Goal: Check status: Check status

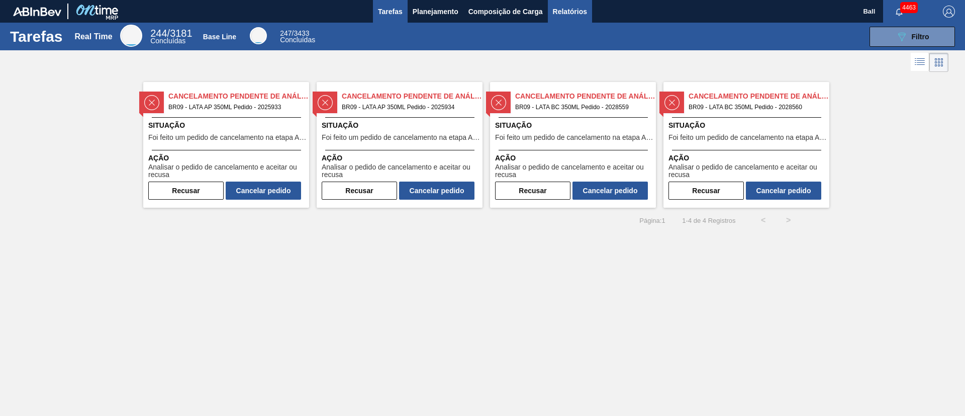
click at [584, 12] on span "Relatórios" at bounding box center [570, 12] width 34 height 12
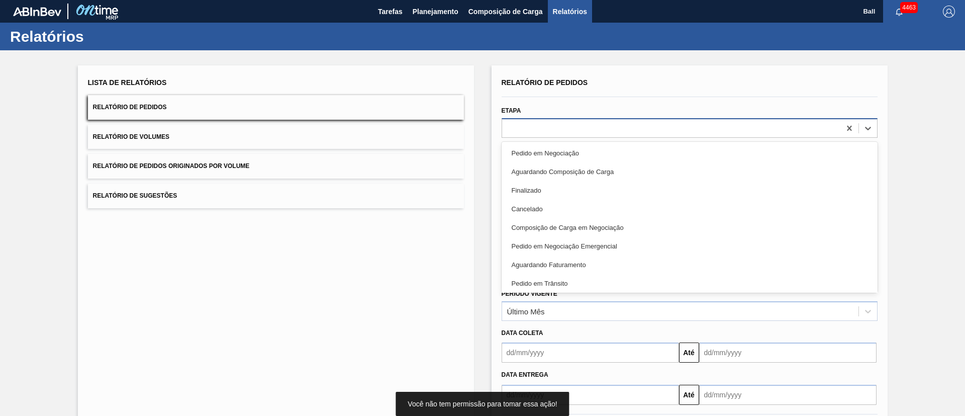
click at [564, 126] on div at bounding box center [671, 128] width 338 height 15
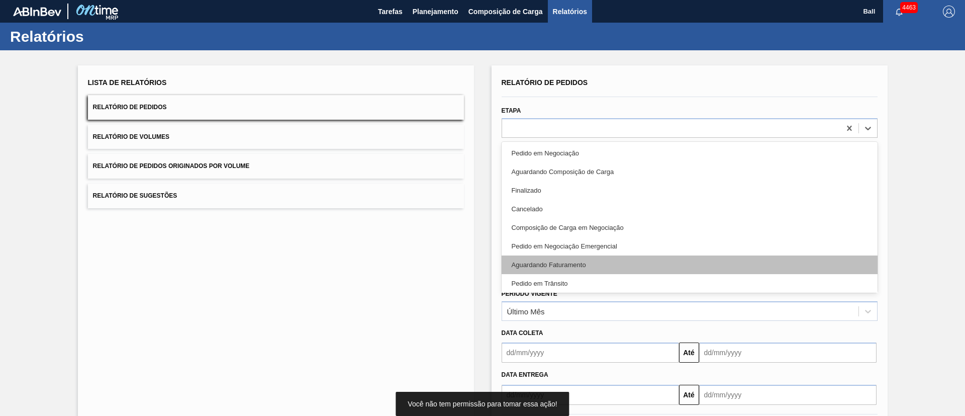
click at [544, 266] on div "Aguardando Faturamento" at bounding box center [690, 264] width 376 height 19
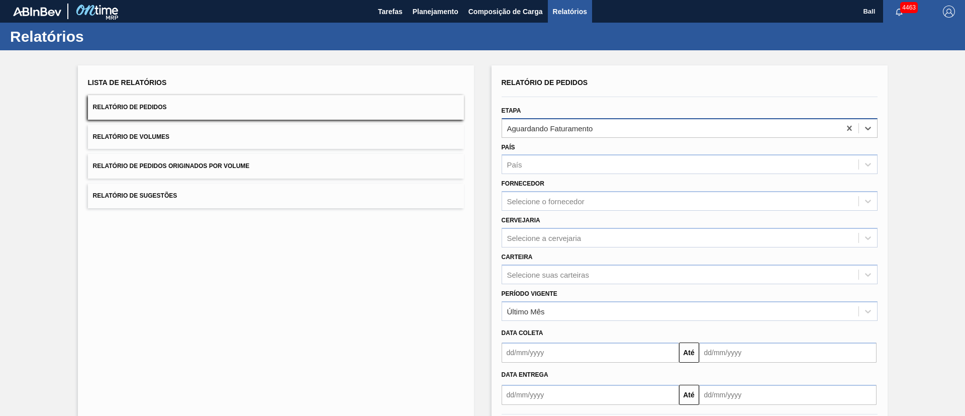
click at [590, 125] on div "Aguardando Faturamento" at bounding box center [550, 128] width 86 height 9
click at [598, 130] on div "Aguardando Faturamento" at bounding box center [671, 128] width 338 height 15
click at [513, 14] on span "Composição de Carga" at bounding box center [506, 12] width 74 height 12
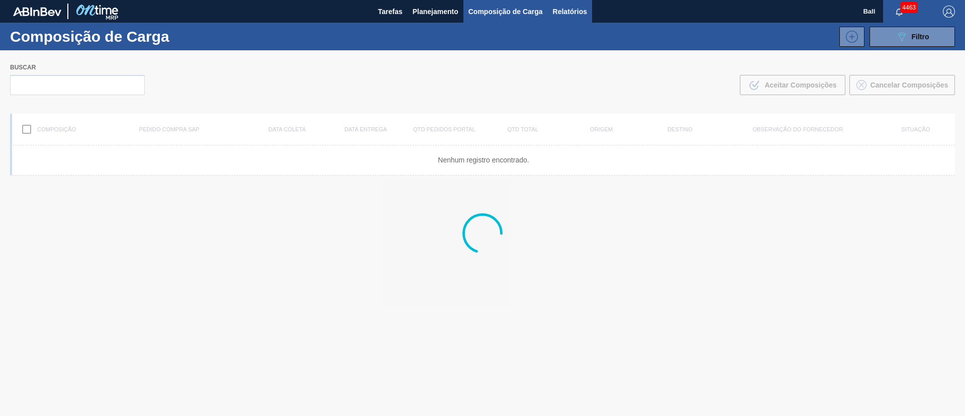
click at [576, 13] on span "Relatórios" at bounding box center [570, 12] width 34 height 12
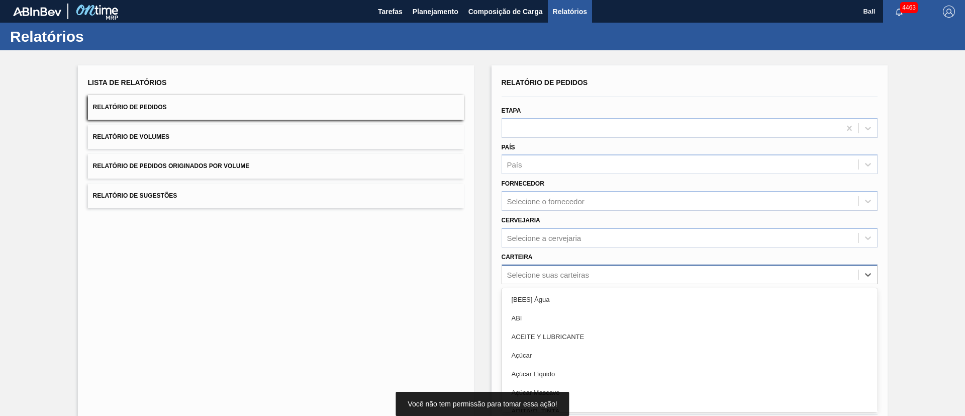
click at [556, 272] on div "option [BEES] Água focused, 1 of 101. 101 results available. Use Up and Down to…" at bounding box center [690, 274] width 376 height 20
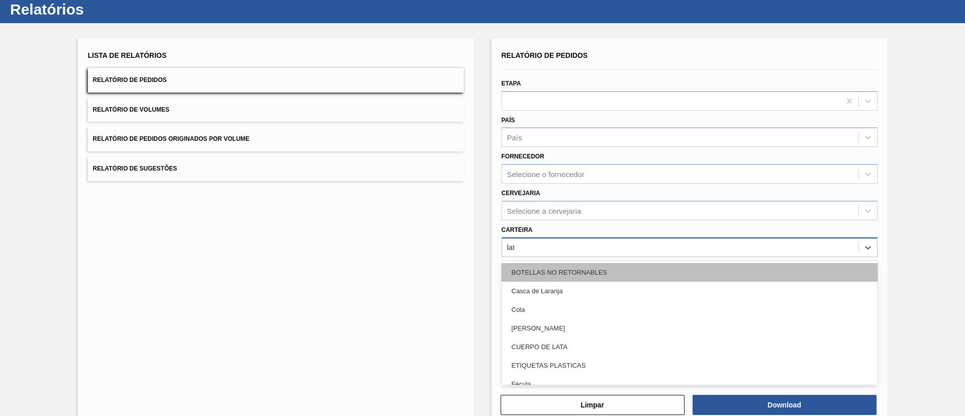
type input "lata"
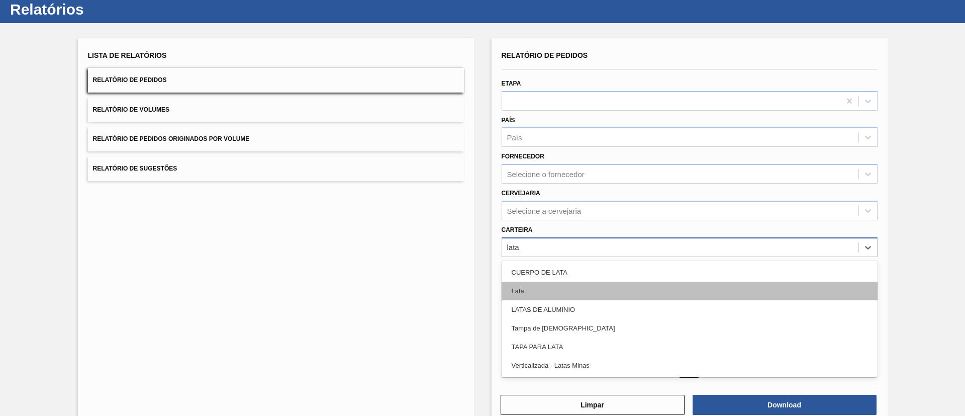
click at [676, 287] on div "Lata" at bounding box center [690, 291] width 376 height 19
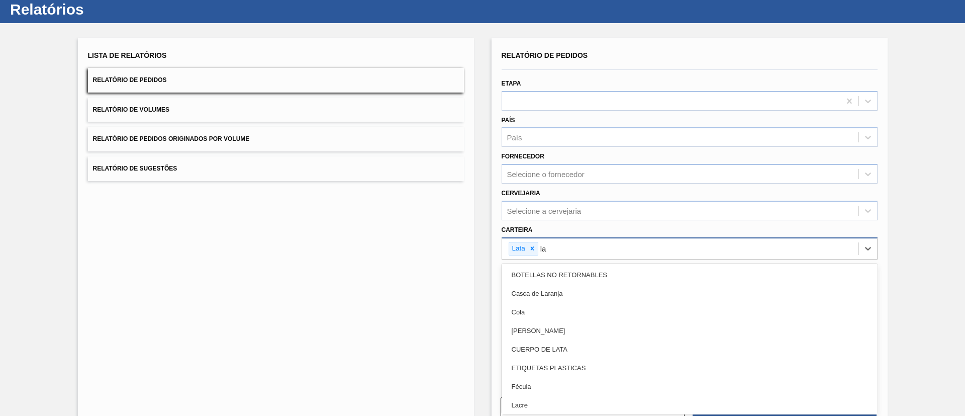
type input "lat"
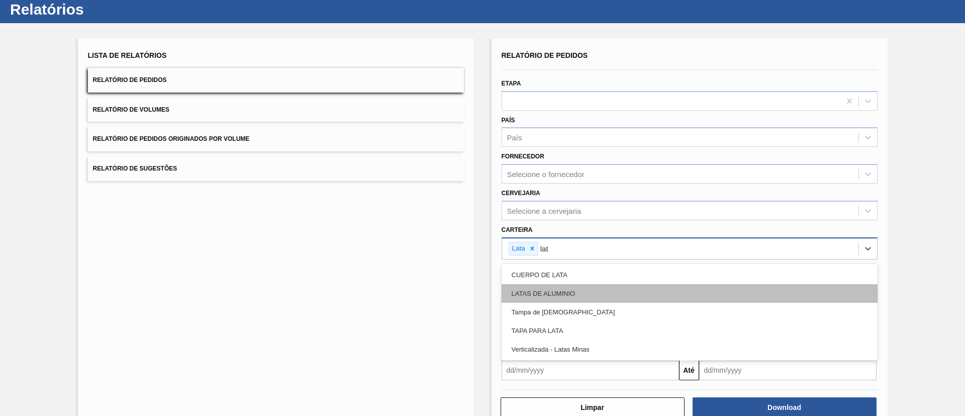
click at [627, 286] on div "LATAS DE ALUMINIO" at bounding box center [690, 293] width 376 height 19
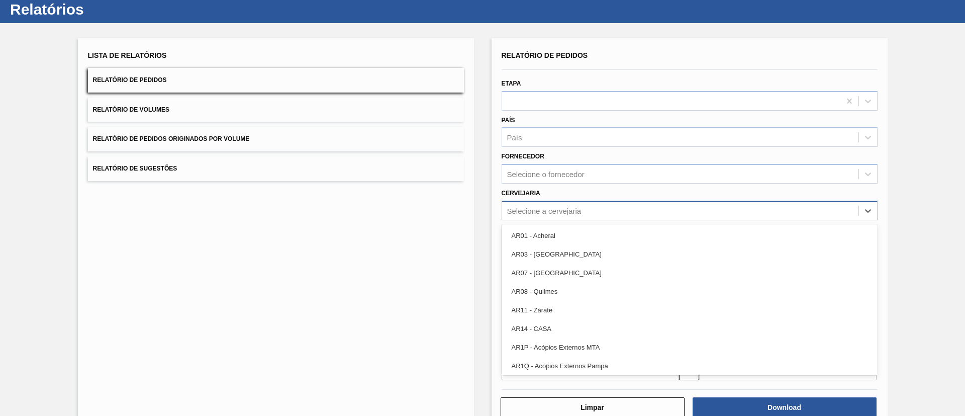
click at [616, 206] on div "Selecione a cervejaria" at bounding box center [680, 210] width 357 height 15
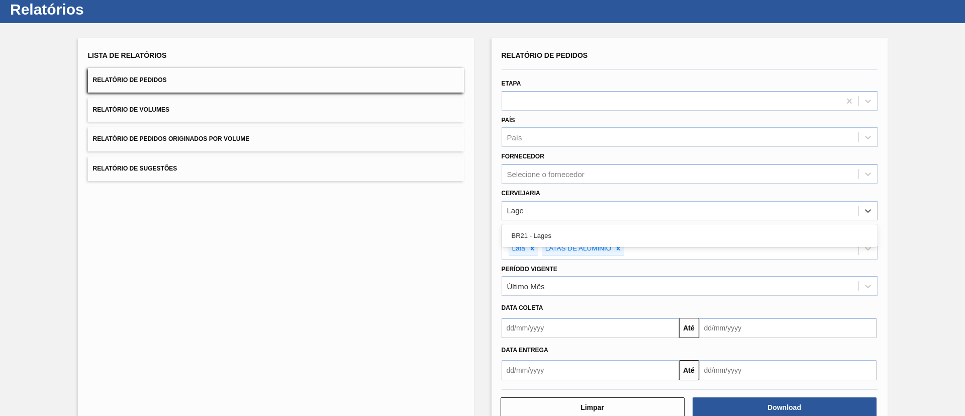
type input "Lages"
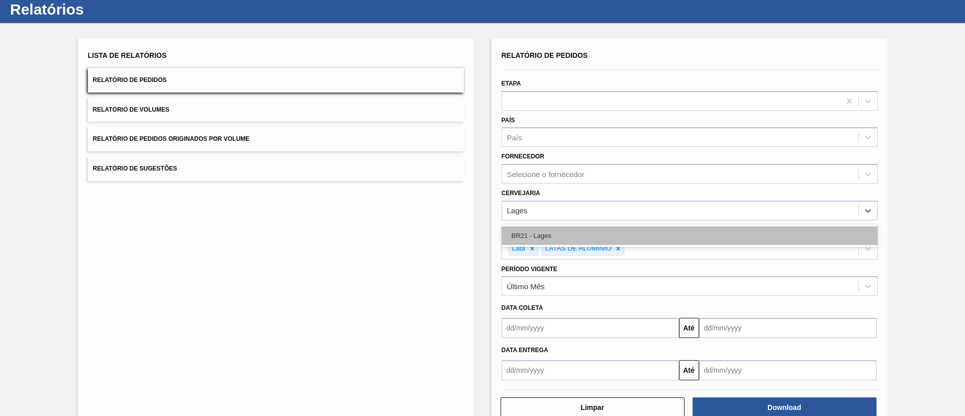
click at [554, 227] on div "BR21 - Lages" at bounding box center [690, 235] width 376 height 19
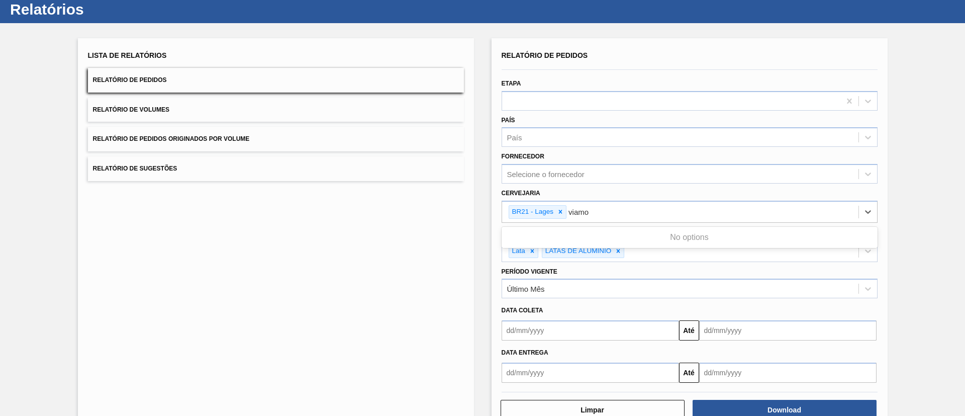
type input "viam"
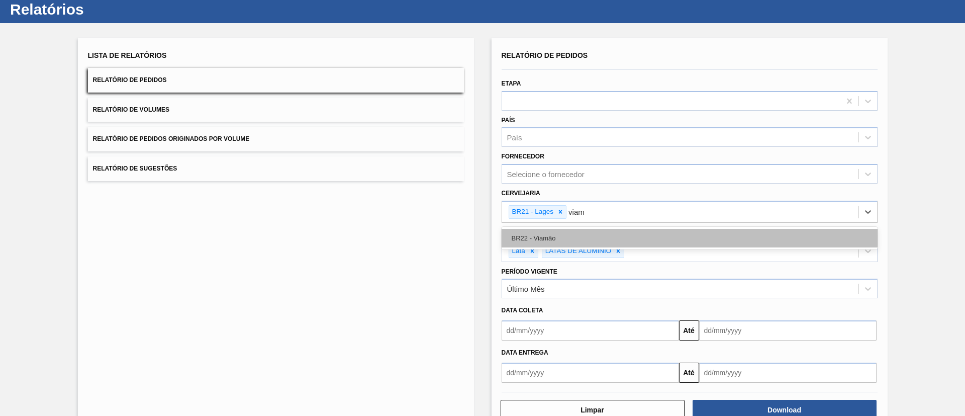
click at [571, 245] on div "BR22 - Viamão" at bounding box center [690, 238] width 376 height 19
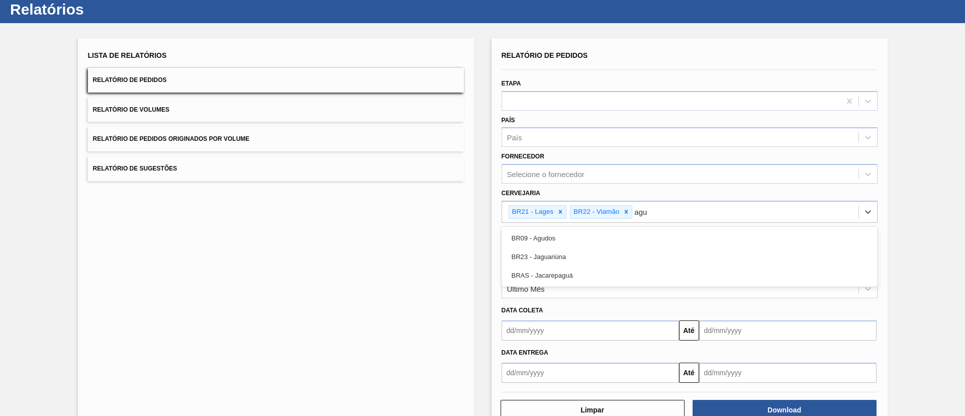
type input "agud"
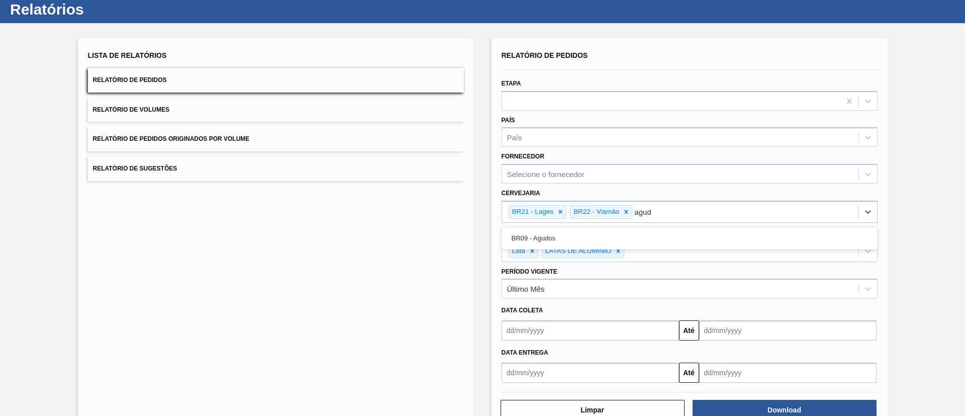
click at [571, 245] on div "BR09 - Agudos" at bounding box center [690, 238] width 376 height 19
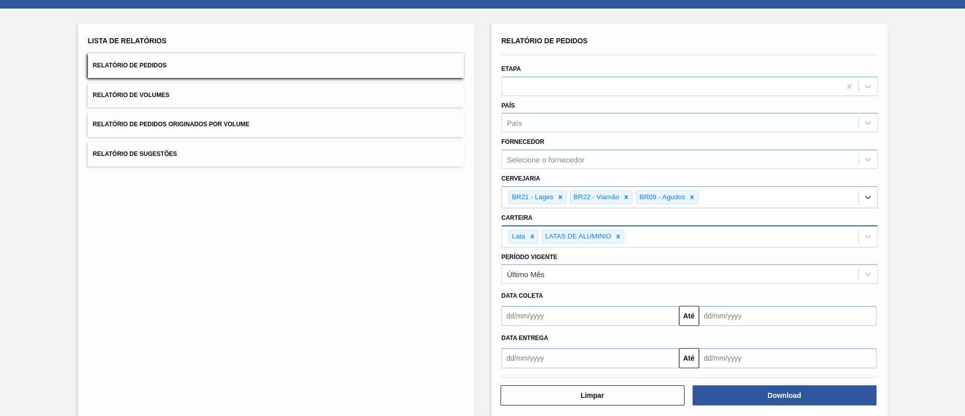
scroll to position [55, 0]
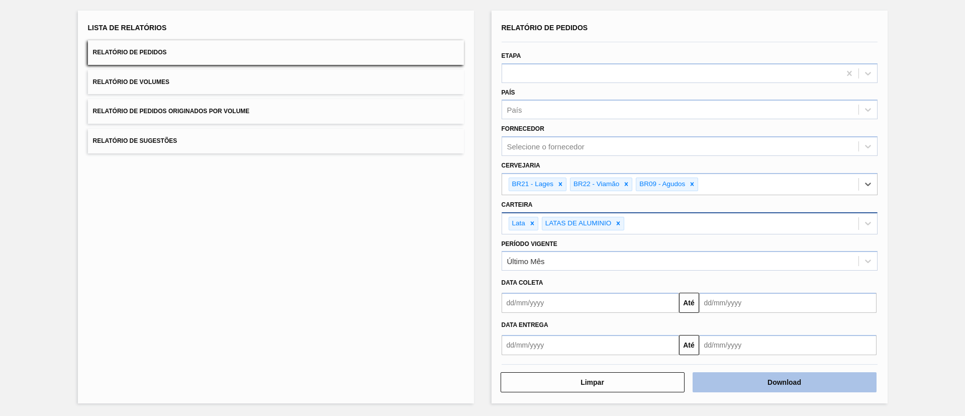
click at [796, 380] on button "Download" at bounding box center [785, 382] width 184 height 20
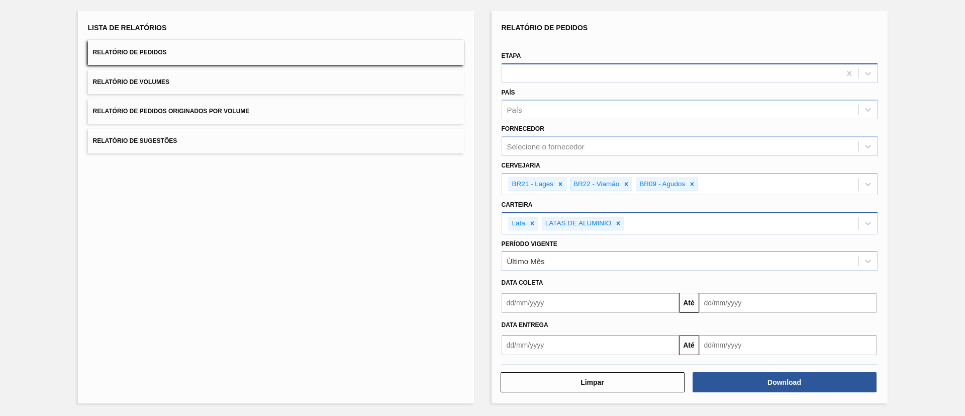
click at [549, 76] on div at bounding box center [671, 73] width 338 height 15
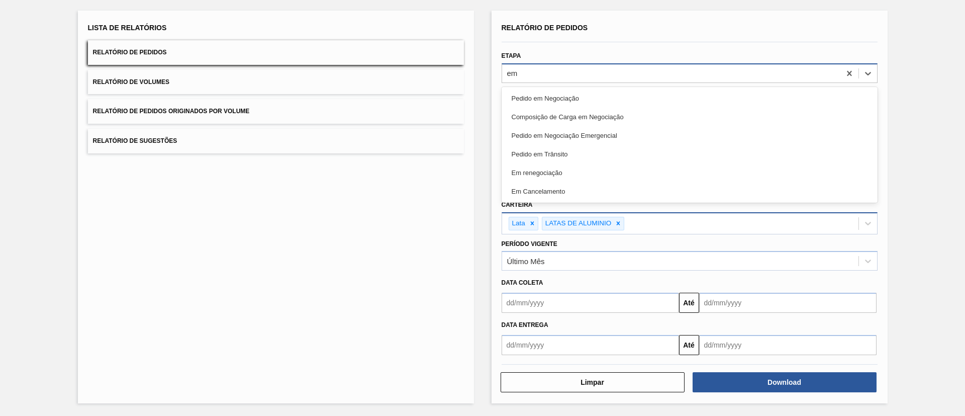
type input "e"
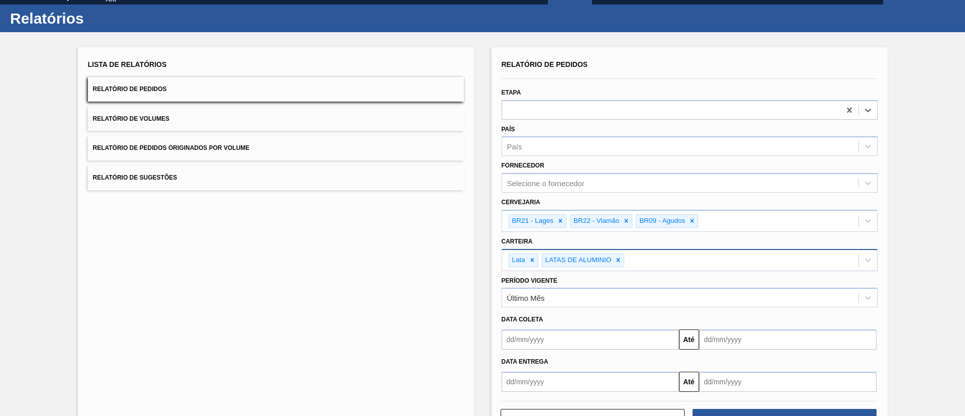
scroll to position [0, 0]
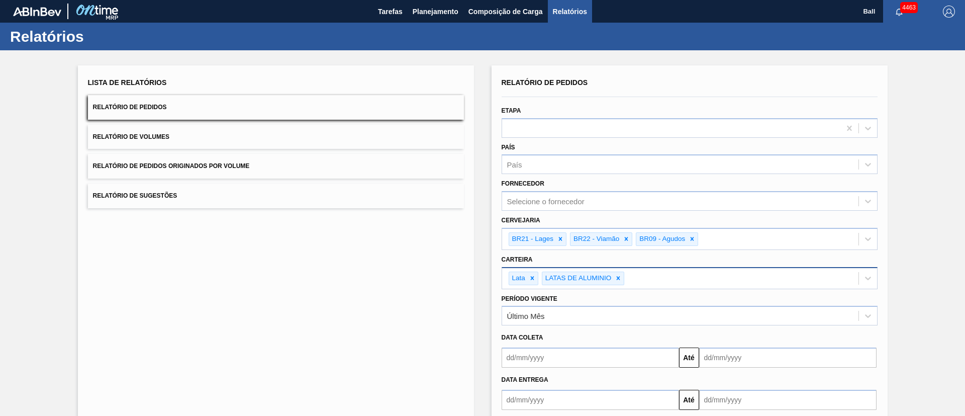
click at [197, 205] on button "Relatório de Sugestões" at bounding box center [276, 196] width 376 height 25
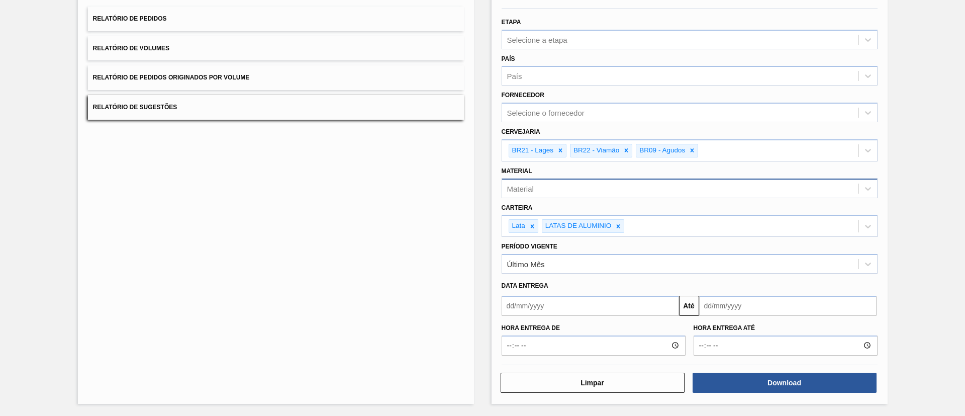
scroll to position [89, 0]
click at [623, 309] on input "text" at bounding box center [591, 305] width 178 height 20
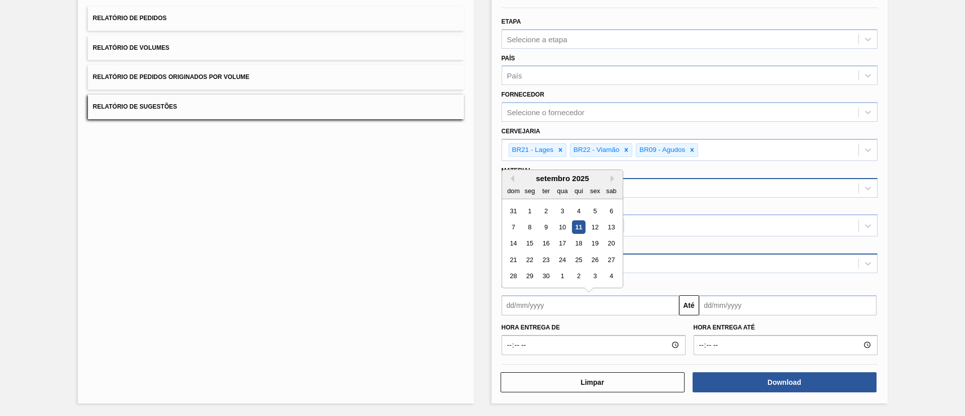
drag, startPoint x: 549, startPoint y: 227, endPoint x: 590, endPoint y: 257, distance: 51.1
click at [549, 227] on div "9" at bounding box center [546, 227] width 14 height 14
type input "09/09/2025"
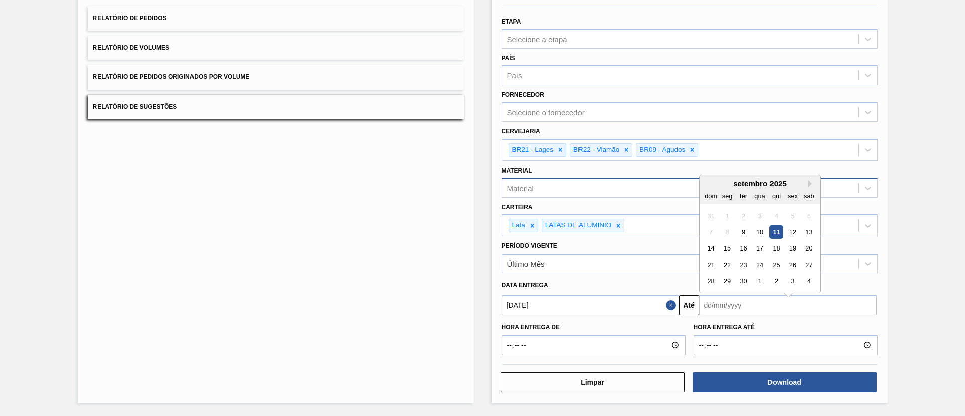
click at [738, 311] on input "text" at bounding box center [788, 305] width 178 height 20
click at [748, 271] on div "30" at bounding box center [744, 276] width 14 height 14
type input "30/09/2025"
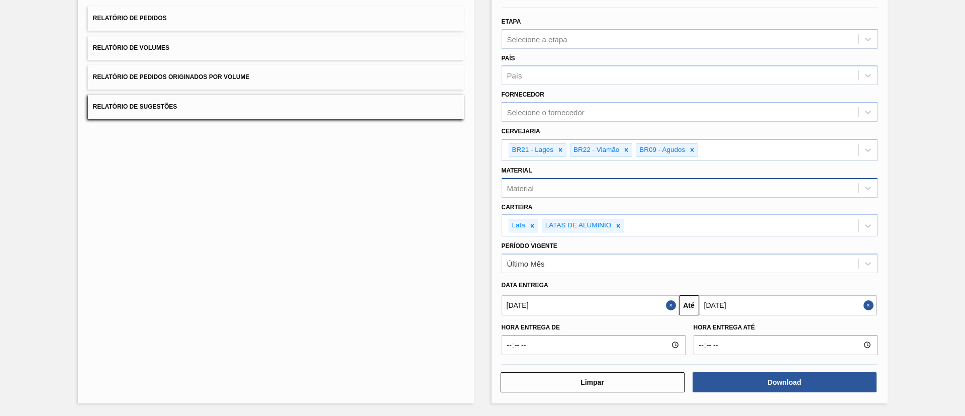
click at [404, 332] on div "Lista de Relatórios Relatório de Pedidos Relatório de Volumes Relatório de Pedi…" at bounding box center [276, 189] width 396 height 427
click at [779, 377] on button "Download" at bounding box center [785, 382] width 184 height 20
click at [406, 258] on div "Lista de Relatórios Relatório de Pedidos Relatório de Volumes Relatório de Pedi…" at bounding box center [276, 189] width 396 height 427
click at [379, 120] on div "Lista de Relatórios Relatório de Pedidos Relatório de Volumes Relatório de Pedi…" at bounding box center [276, 189] width 396 height 427
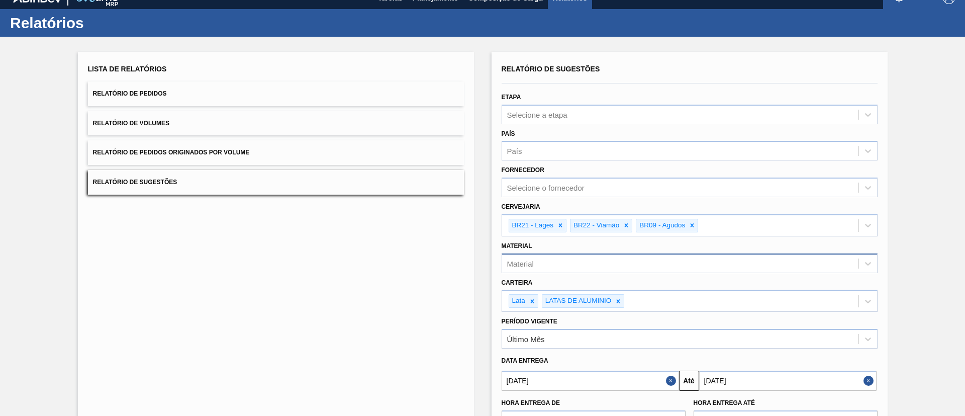
click at [224, 145] on button "Relatório de Pedidos Originados por Volume" at bounding box center [276, 152] width 376 height 25
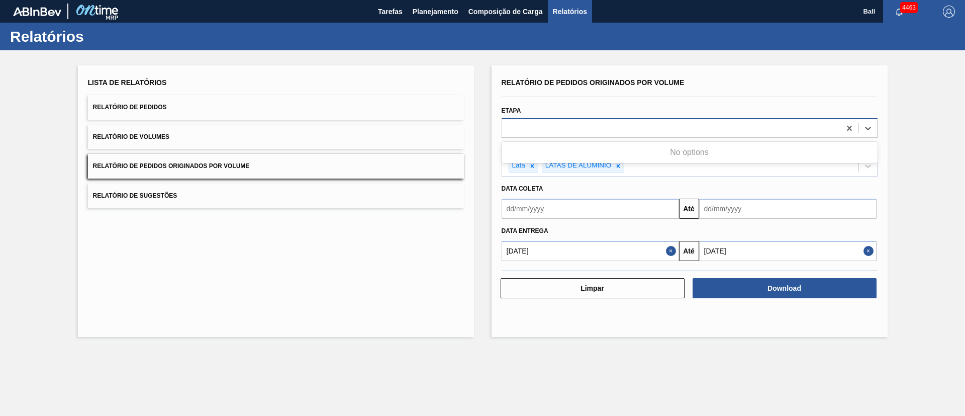
click at [628, 131] on div at bounding box center [671, 128] width 338 height 15
click at [609, 207] on input "text" at bounding box center [591, 209] width 178 height 20
click at [389, 283] on div "Lista de Relatórios Relatório de Pedidos Relatório de Volumes Relatório de Pedi…" at bounding box center [276, 201] width 396 height 272
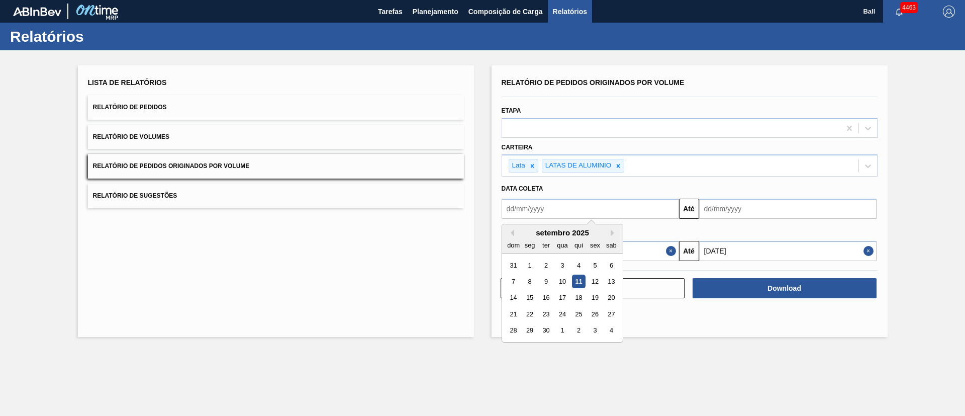
drag, startPoint x: 616, startPoint y: 206, endPoint x: 604, endPoint y: 218, distance: 16.7
click at [616, 206] on input "text" at bounding box center [591, 209] width 178 height 20
click at [532, 281] on div "8" at bounding box center [530, 282] width 14 height 14
type input "08/09/2025"
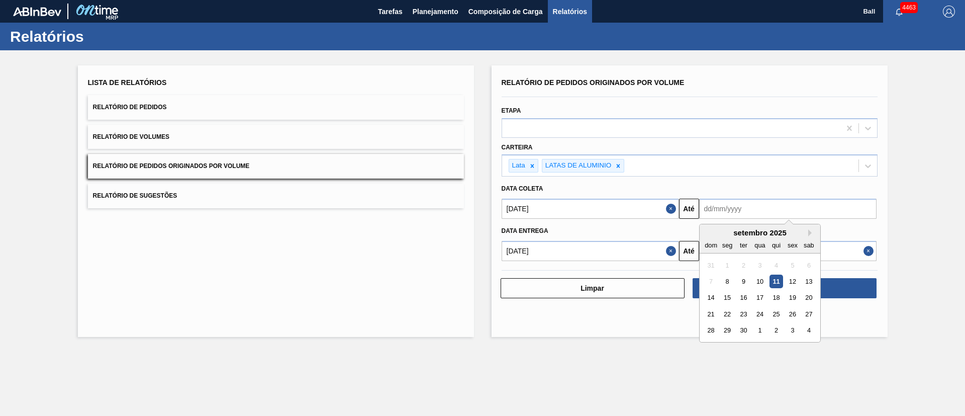
drag, startPoint x: 737, startPoint y: 208, endPoint x: 764, endPoint y: 240, distance: 42.1
click at [737, 208] on input "text" at bounding box center [788, 209] width 178 height 20
click at [745, 330] on div "30" at bounding box center [744, 331] width 14 height 14
type input "30/09/2025"
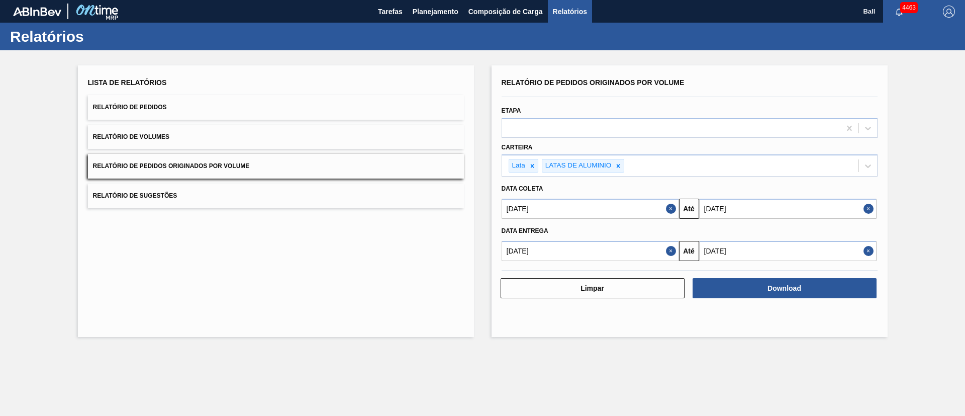
click at [712, 363] on main "Tarefas Planejamento Composição de Carga Relatórios Ball 4463 Marcar todas como…" at bounding box center [482, 208] width 965 height 416
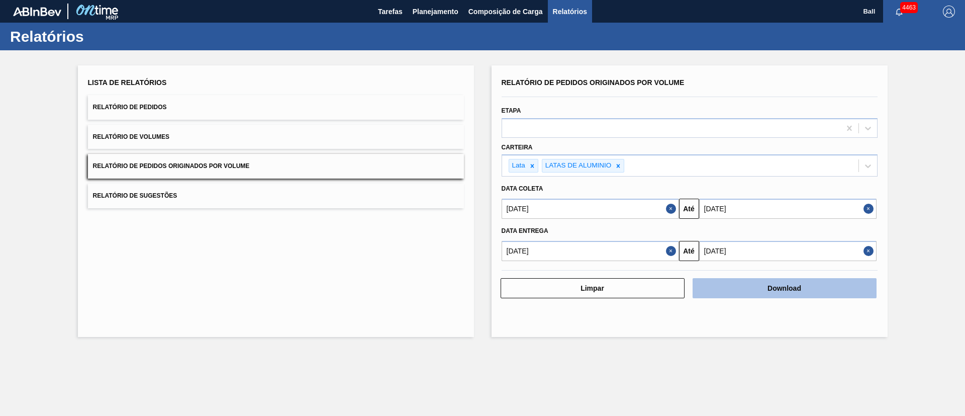
click at [748, 292] on button "Download" at bounding box center [785, 288] width 184 height 20
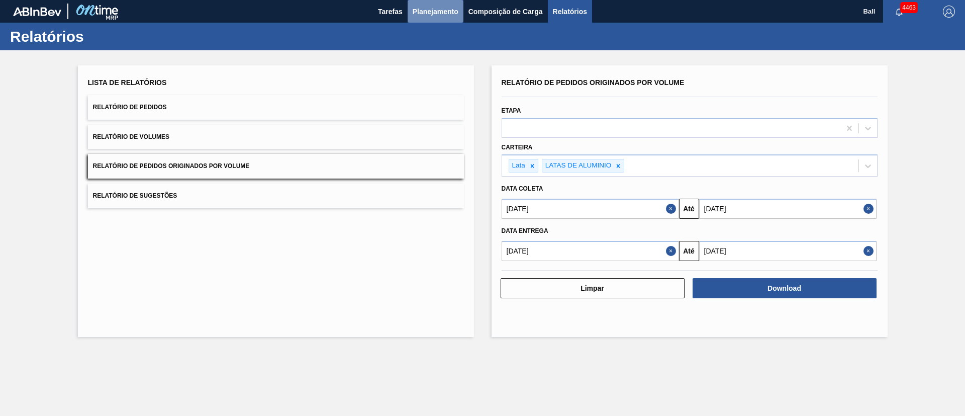
click at [439, 8] on span "Planejamento" at bounding box center [436, 12] width 46 height 12
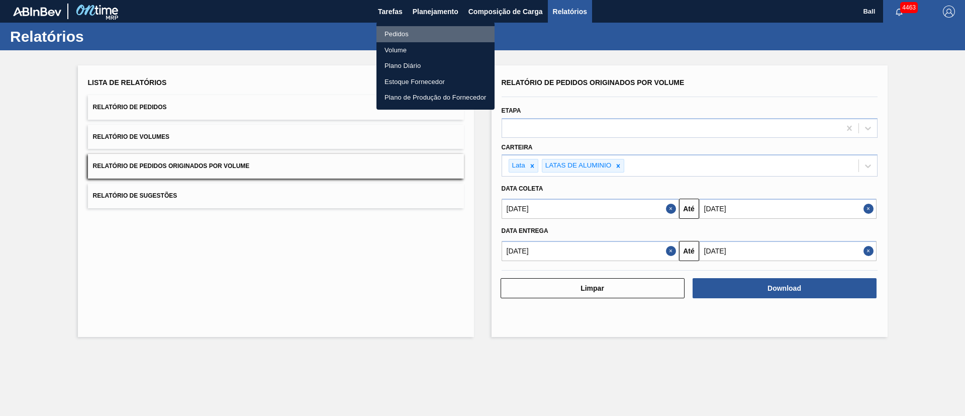
click at [403, 27] on li "Pedidos" at bounding box center [436, 34] width 118 height 16
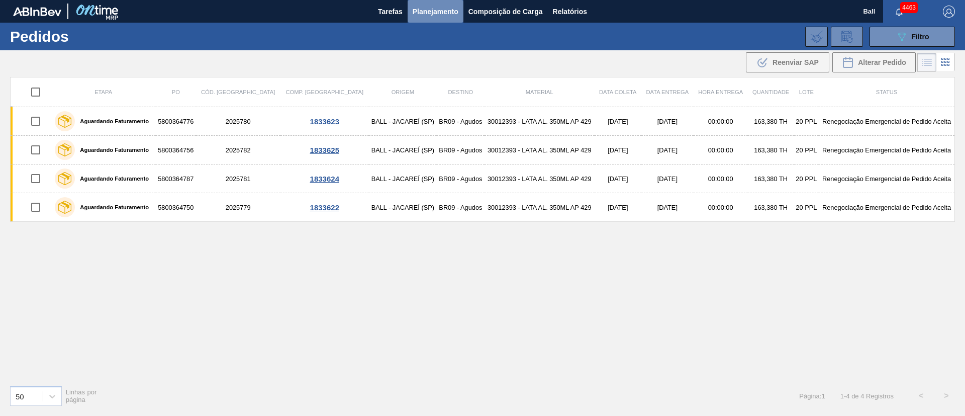
click at [437, 10] on span "Planejamento" at bounding box center [436, 12] width 46 height 12
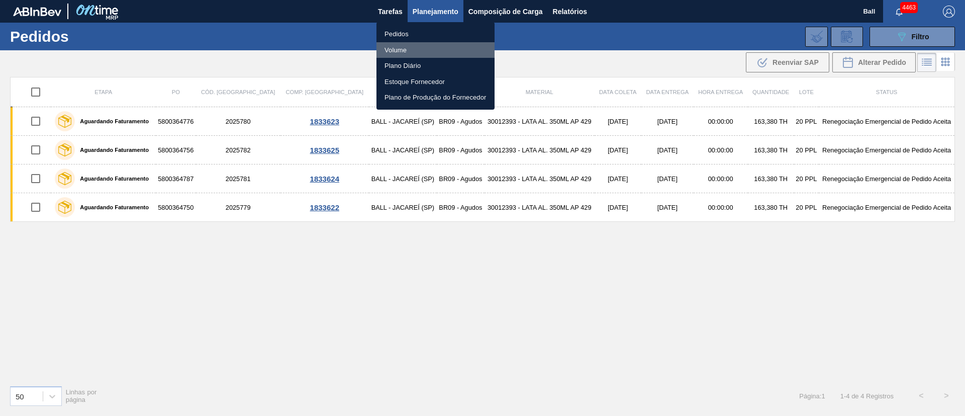
click at [404, 52] on li "Volume" at bounding box center [436, 50] width 118 height 16
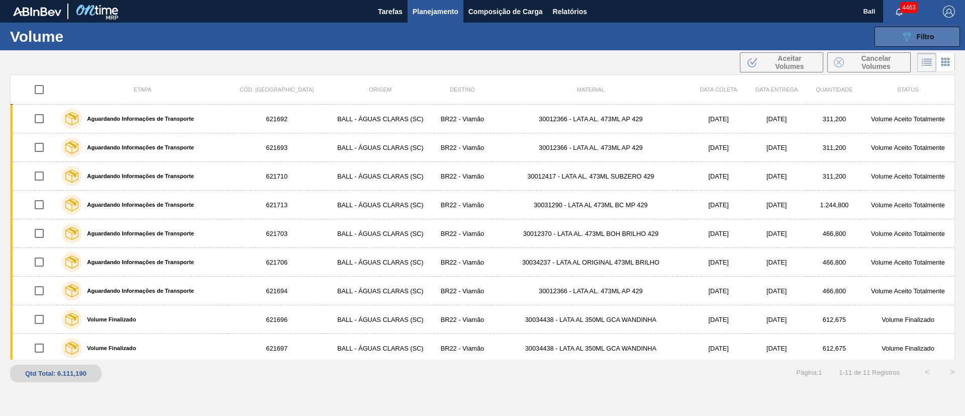
click at [906, 31] on icon "089F7B8B-B2A5-4AFE-B5C0-19BA573D28AC" at bounding box center [907, 37] width 12 height 12
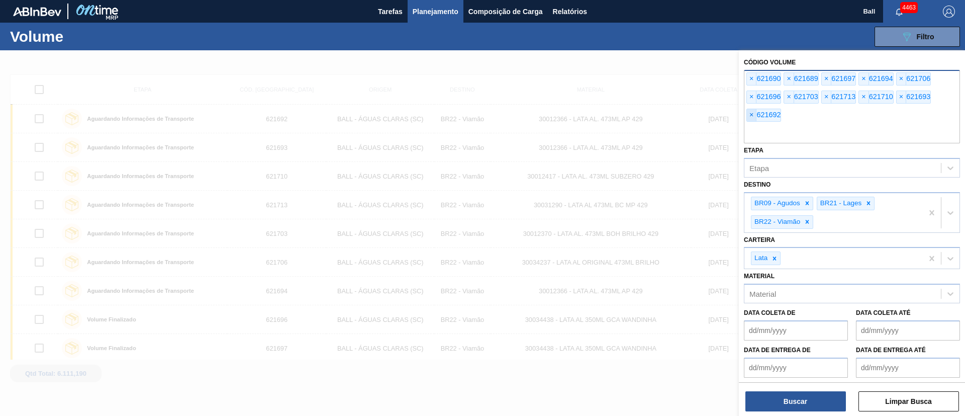
click at [752, 111] on span "×" at bounding box center [752, 115] width 10 height 12
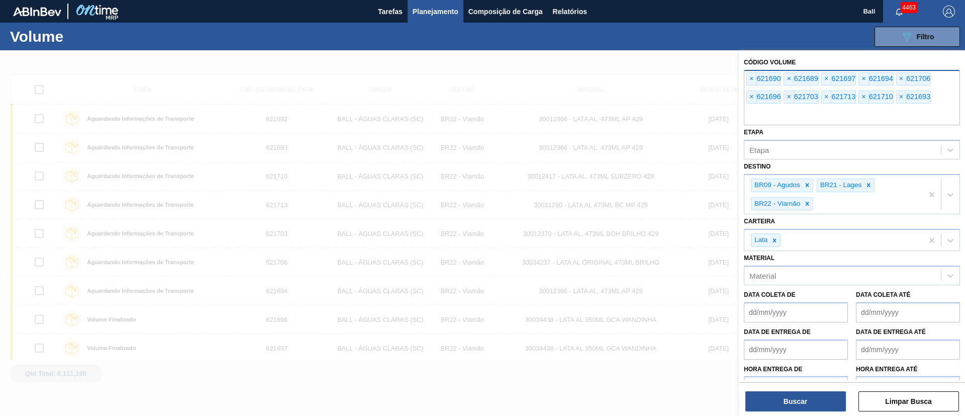
click at [752, 111] on input "text" at bounding box center [852, 115] width 216 height 19
click at [750, 94] on span "×" at bounding box center [752, 97] width 10 height 12
click at [755, 76] on span "×" at bounding box center [752, 79] width 10 height 12
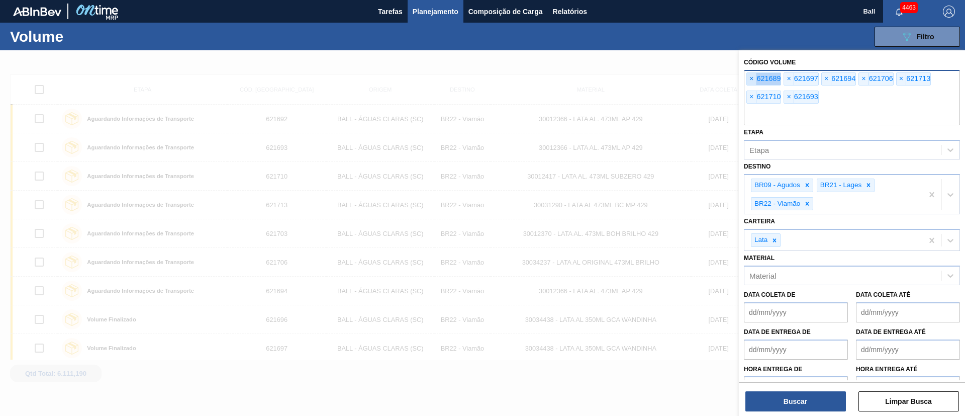
click at [755, 76] on span "×" at bounding box center [752, 79] width 10 height 12
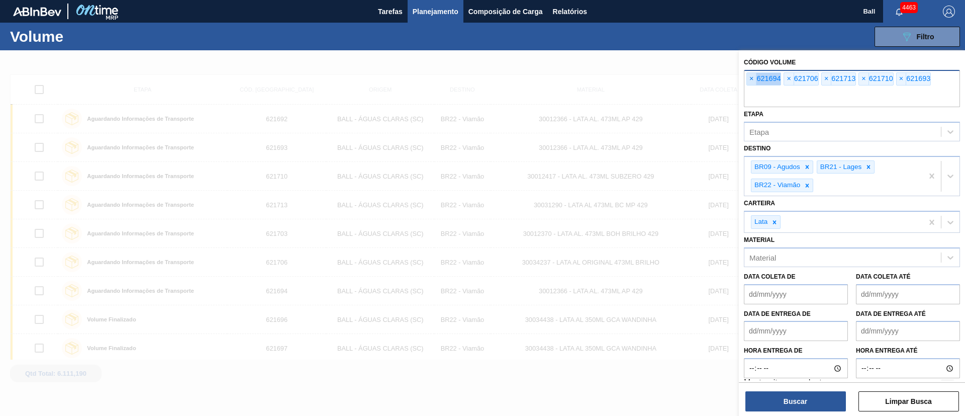
click at [755, 76] on span "×" at bounding box center [752, 79] width 10 height 12
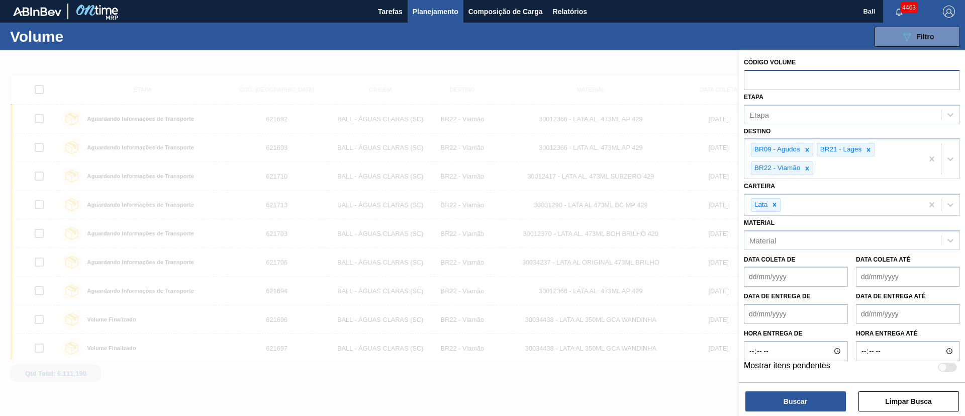
click at [755, 76] on input "text" at bounding box center [852, 79] width 216 height 19
paste input "621679"
type input "621679"
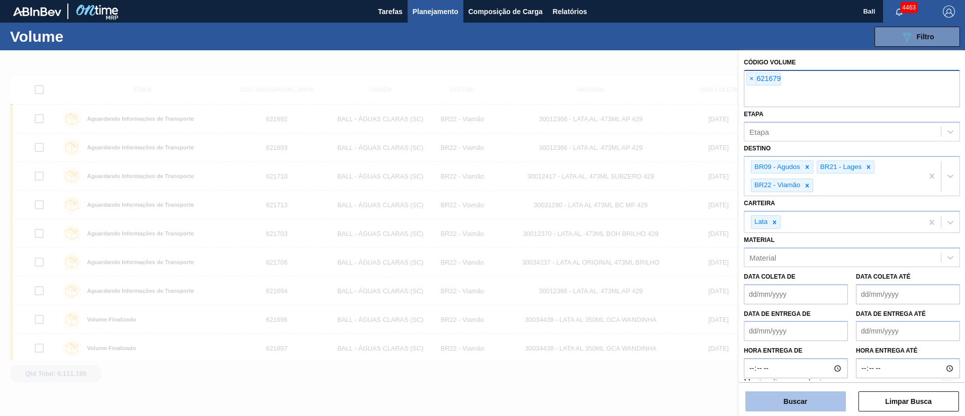
click at [796, 392] on button "Buscar" at bounding box center [796, 401] width 101 height 20
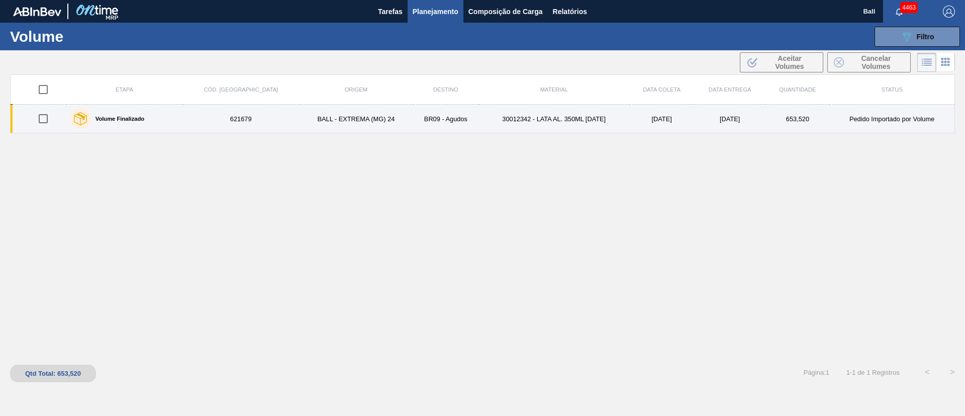
click at [479, 125] on td "30012342 - LATA AL. 350ML BC 429" at bounding box center [554, 119] width 151 height 29
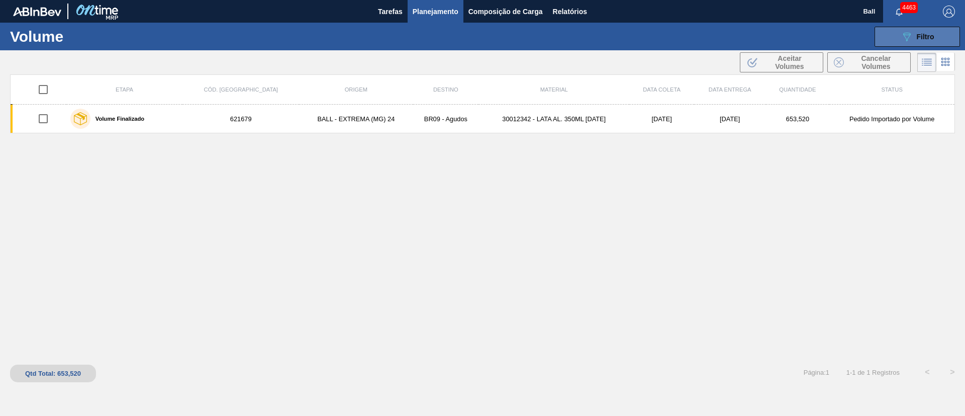
click at [904, 43] on button "089F7B8B-B2A5-4AFE-B5C0-19BA573D28AC Filtro" at bounding box center [917, 37] width 85 height 20
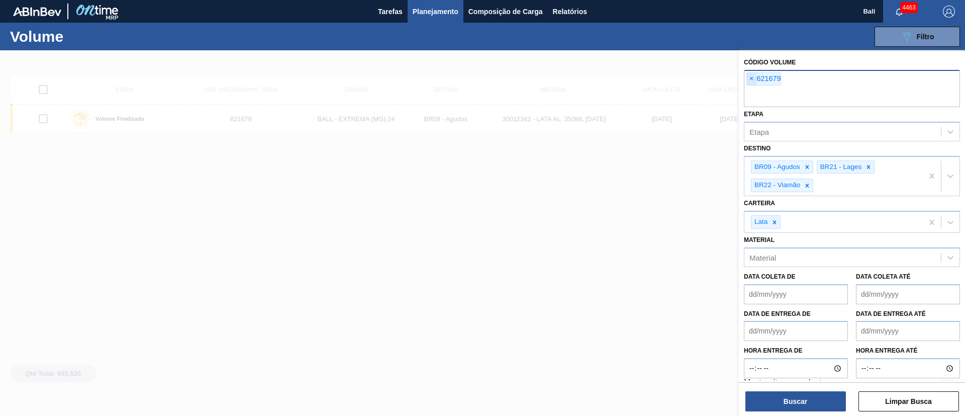
click at [749, 79] on span "×" at bounding box center [752, 79] width 10 height 12
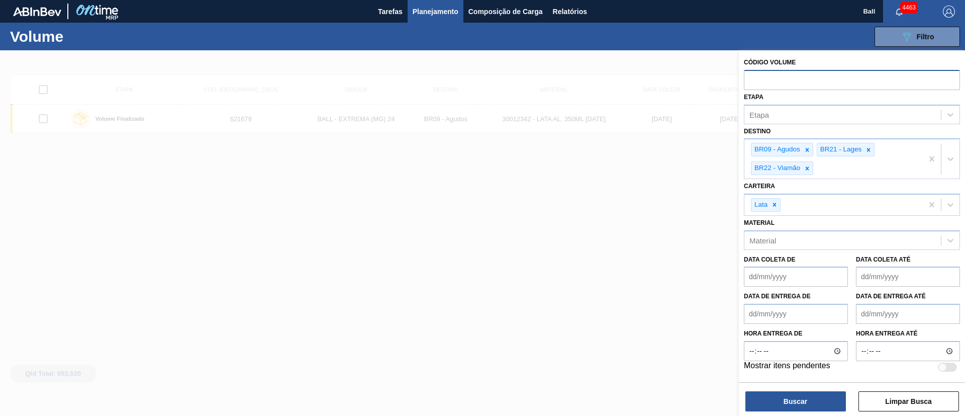
paste input "621715"
type input "621715"
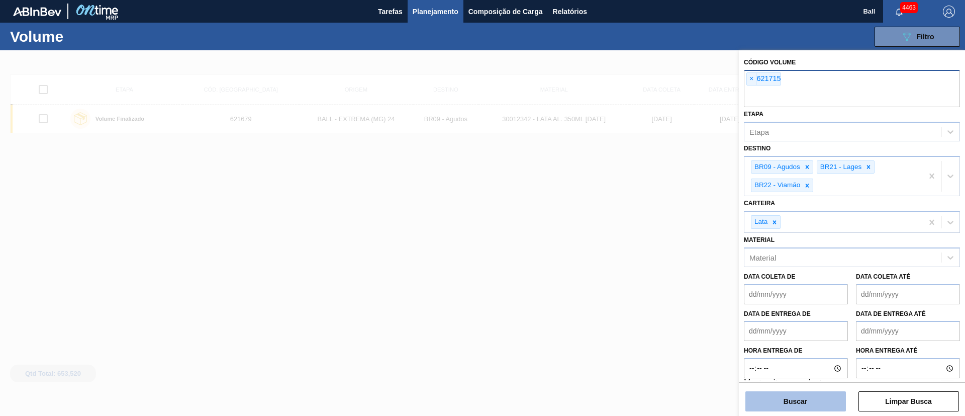
click at [780, 395] on button "Buscar" at bounding box center [796, 401] width 101 height 20
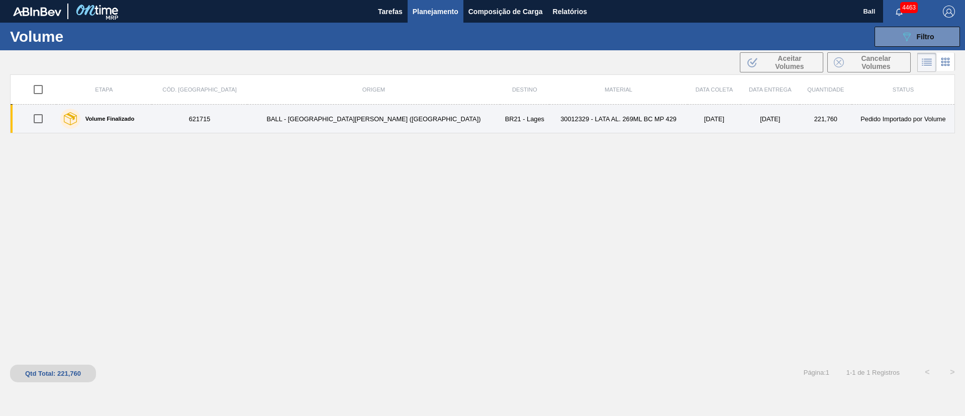
click at [550, 120] on td "30012329 - LATA AL. 269ML BC MP 429" at bounding box center [619, 119] width 138 height 29
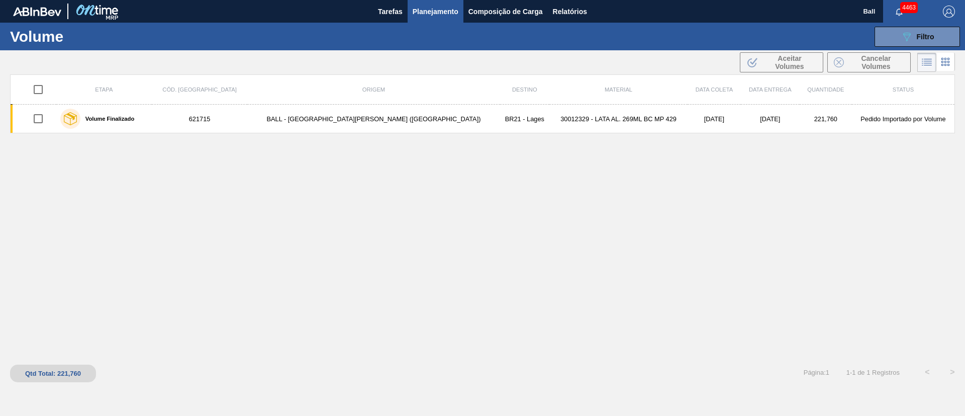
click at [425, 20] on button "Planejamento" at bounding box center [436, 11] width 56 height 23
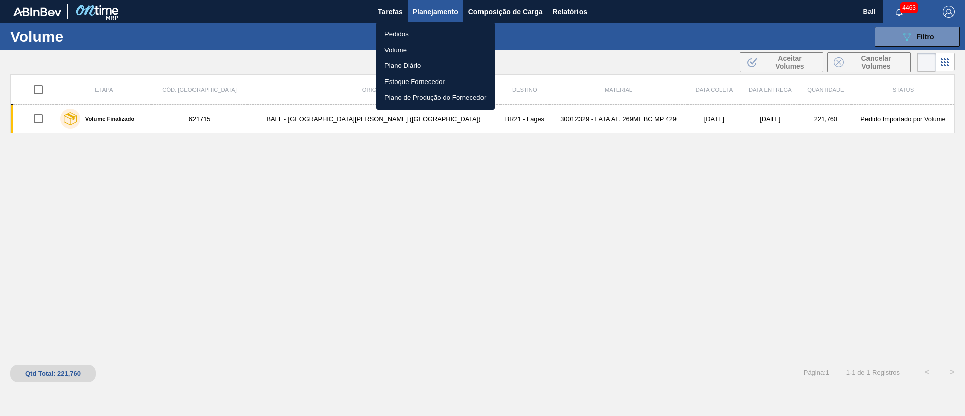
drag, startPoint x: 395, startPoint y: 36, endPoint x: 353, endPoint y: 12, distance: 48.2
click at [395, 36] on li "Pedidos" at bounding box center [436, 34] width 118 height 16
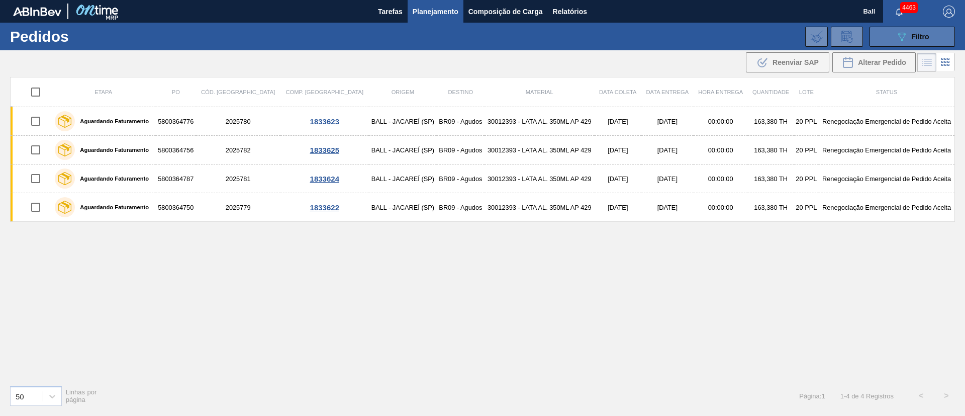
click at [904, 28] on button "089F7B8B-B2A5-4AFE-B5C0-19BA573D28AC Filtro" at bounding box center [912, 37] width 85 height 20
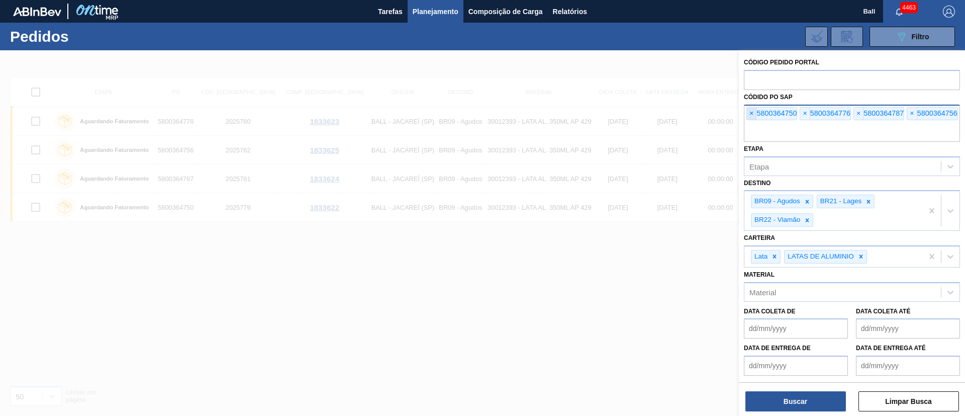
click at [755, 115] on span "×" at bounding box center [752, 114] width 10 height 12
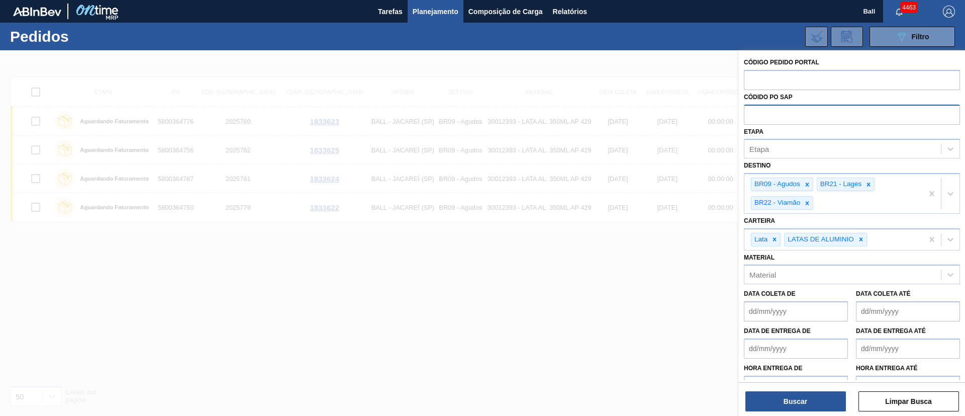
click at [755, 115] on input "text" at bounding box center [852, 114] width 216 height 19
paste input "text"
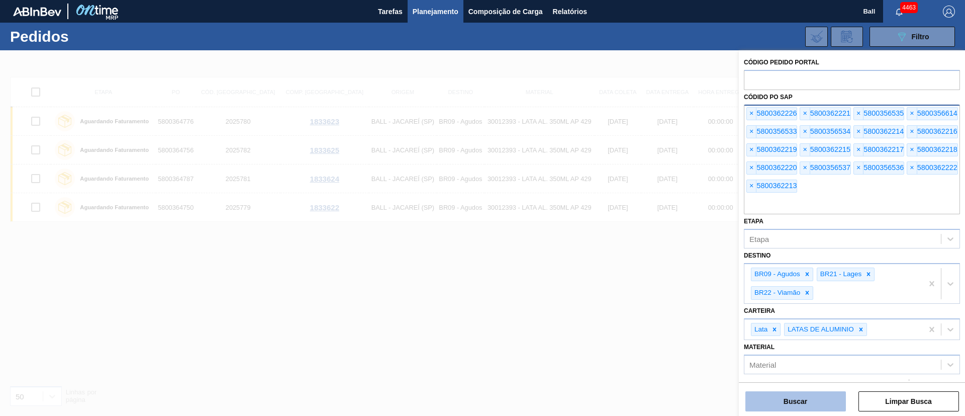
click at [822, 403] on button "Buscar" at bounding box center [796, 401] width 101 height 20
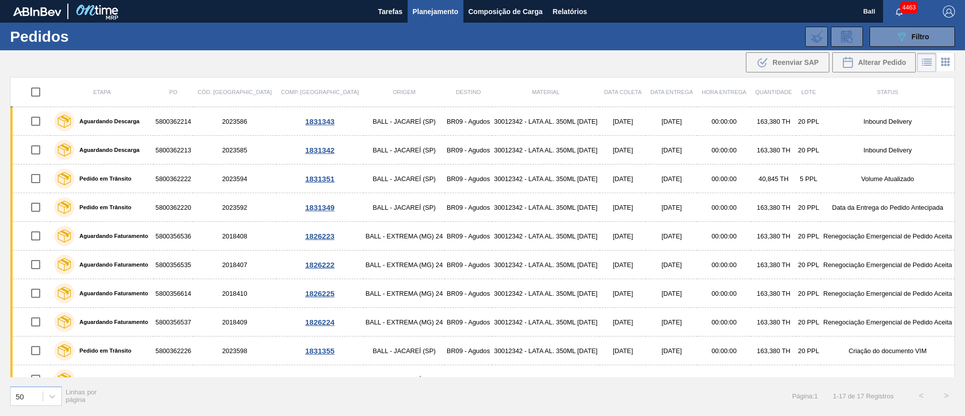
drag, startPoint x: 924, startPoint y: 33, endPoint x: 901, endPoint y: 47, distance: 26.8
click at [924, 33] on span "Filtro" at bounding box center [921, 37] width 18 height 8
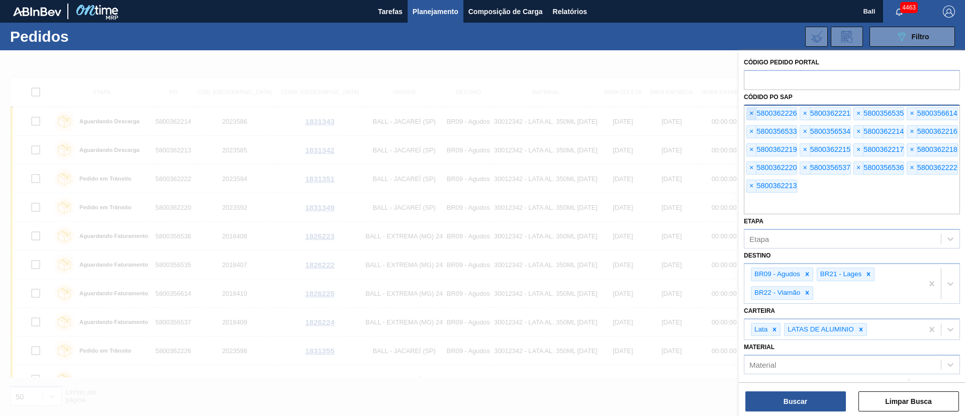
click at [750, 119] on span "×" at bounding box center [752, 114] width 10 height 12
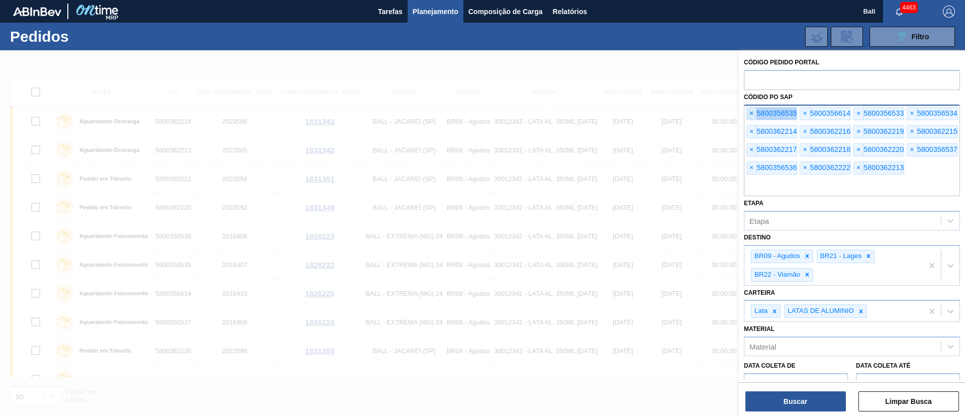
click at [750, 119] on span "×" at bounding box center [752, 114] width 10 height 12
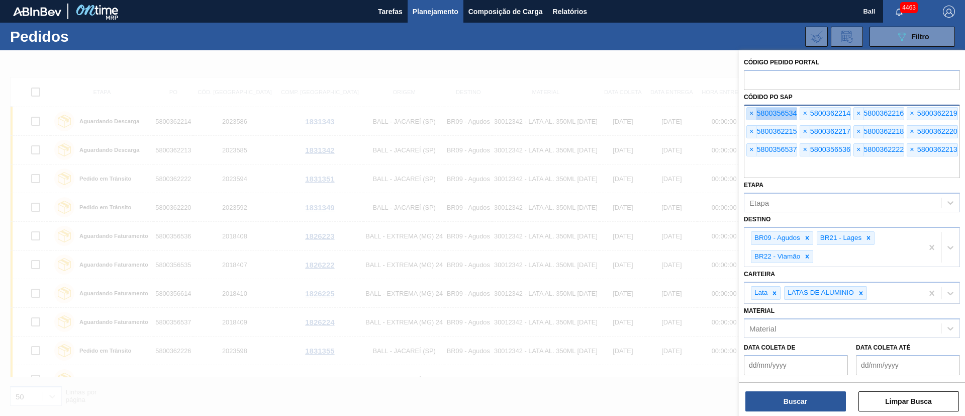
click at [750, 119] on span "×" at bounding box center [752, 114] width 10 height 12
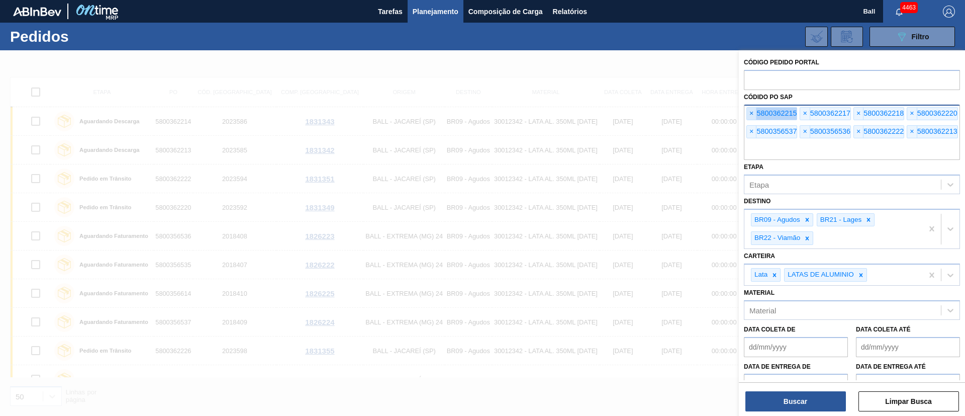
click at [750, 119] on span "×" at bounding box center [752, 114] width 10 height 12
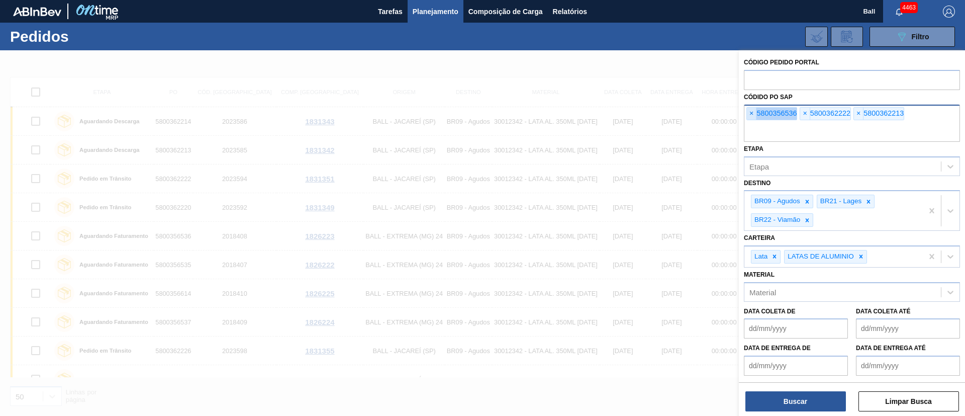
click at [750, 119] on span "×" at bounding box center [752, 114] width 10 height 12
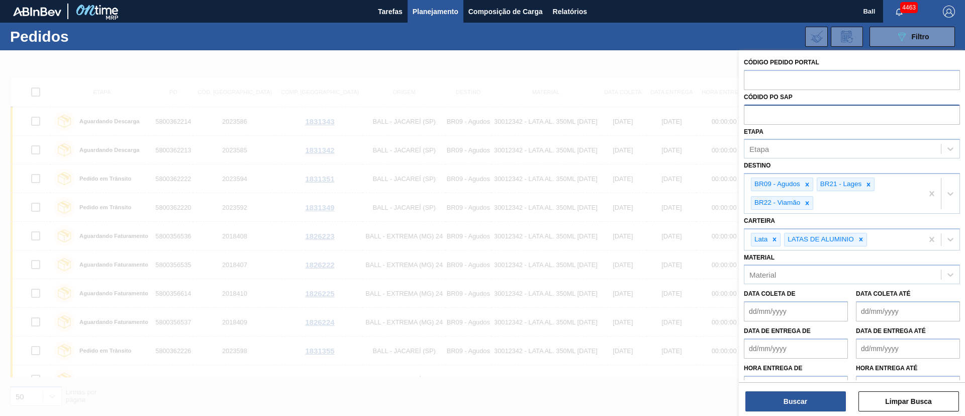
click at [750, 119] on input "text" at bounding box center [852, 114] width 216 height 19
paste input "text"
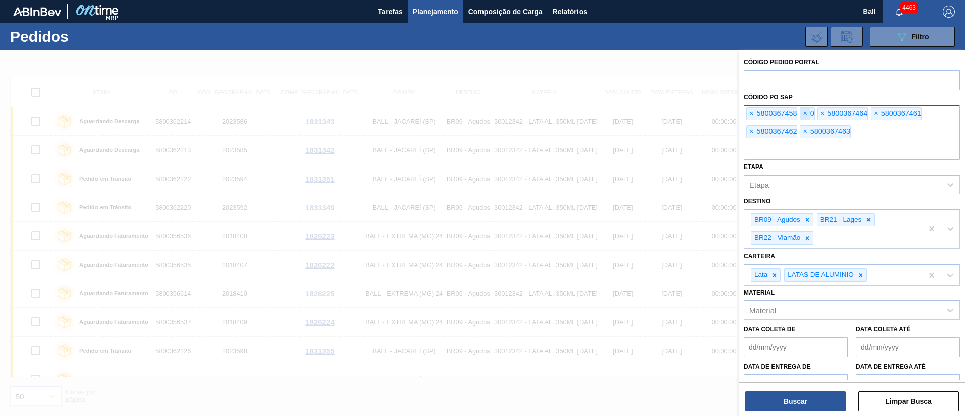
click at [806, 111] on span "×" at bounding box center [806, 114] width 10 height 12
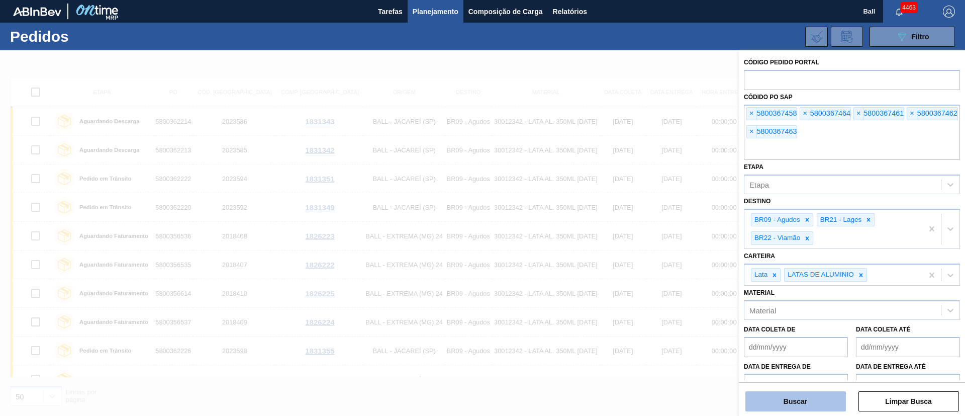
click at [783, 404] on button "Buscar" at bounding box center [796, 401] width 101 height 20
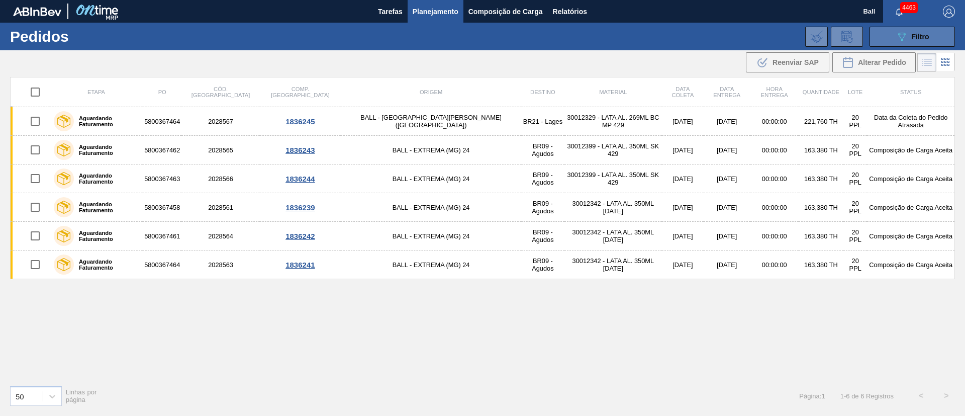
click at [915, 33] on span "Filtro" at bounding box center [921, 37] width 18 height 8
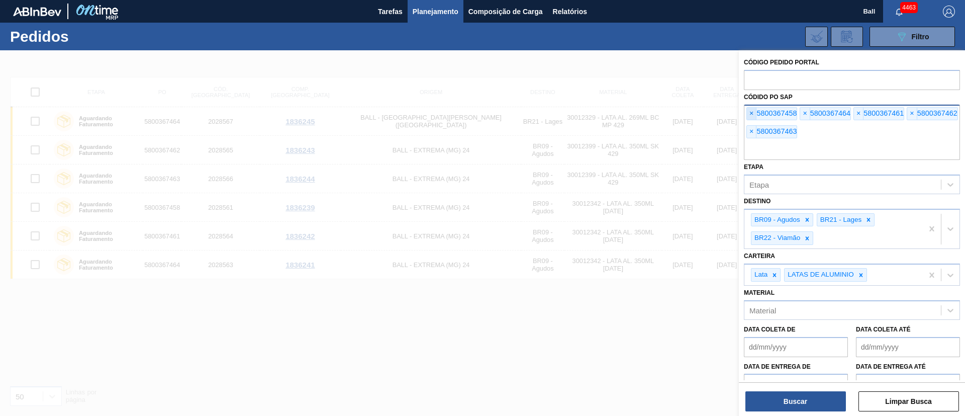
click at [747, 118] on span "×" at bounding box center [752, 114] width 10 height 12
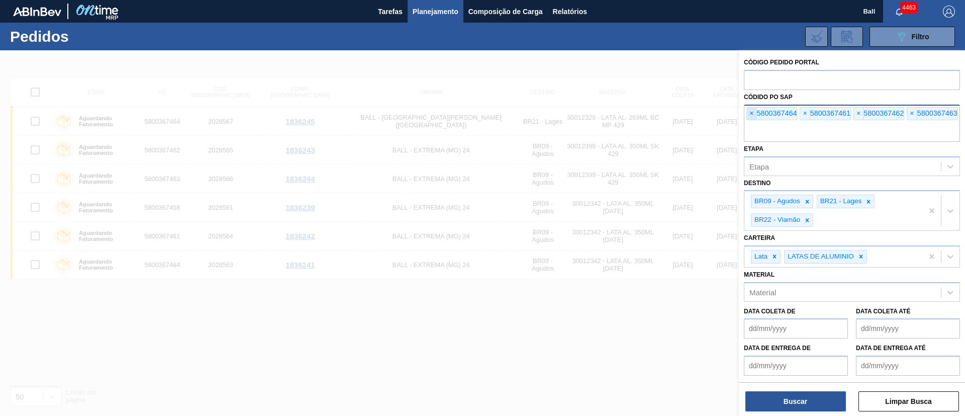
click at [747, 118] on span "×" at bounding box center [752, 114] width 10 height 12
click at [747, 123] on input "text" at bounding box center [852, 132] width 216 height 19
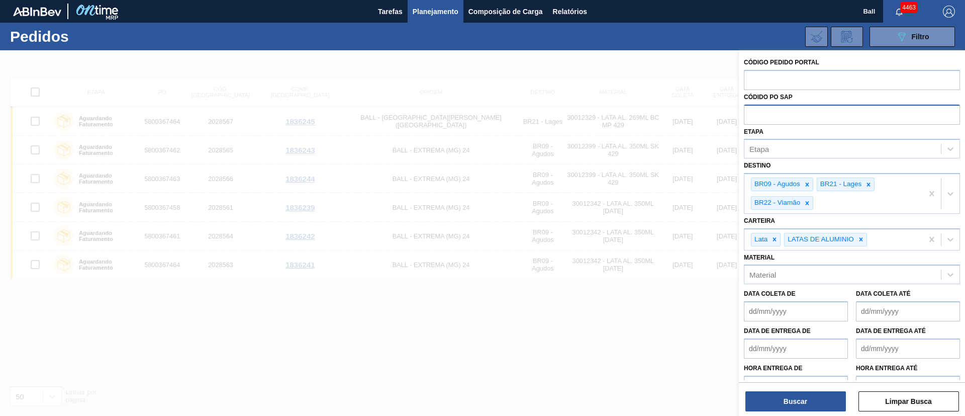
paste input "5800364682"
type input "5800364682"
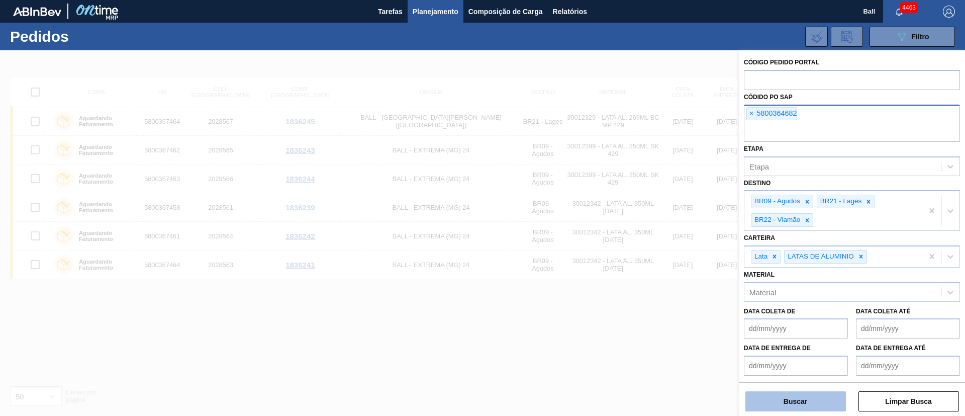
click at [798, 403] on button "Buscar" at bounding box center [796, 401] width 101 height 20
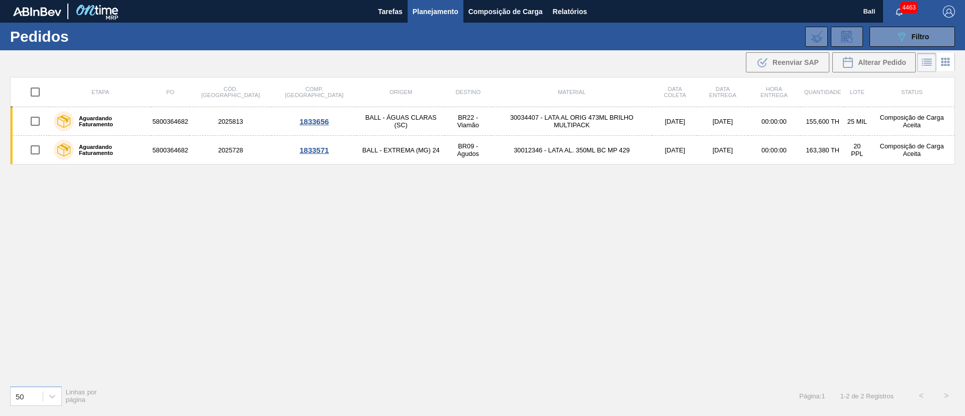
click at [84, 273] on div "Etapa PO Cód. Pedido Comp. Carga Origem Destino Material Data coleta Data entre…" at bounding box center [482, 227] width 945 height 300
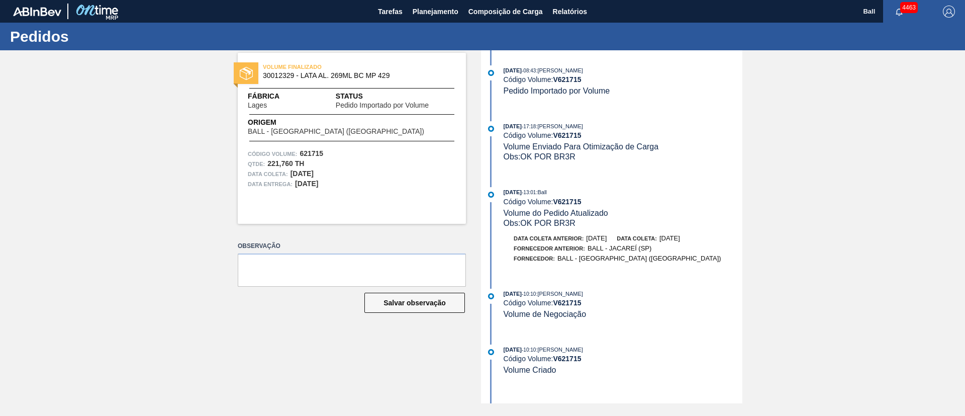
click at [517, 156] on span "Obs: OK POR BR3R" at bounding box center [540, 156] width 72 height 9
drag, startPoint x: 142, startPoint y: 215, endPoint x: 141, endPoint y: 209, distance: 6.6
click at [142, 215] on div "VOLUME FINALIZADO 30012329 - LATA AL. 269ML BC MP 429 Fábrica Lages Status Pedi…" at bounding box center [482, 226] width 965 height 353
